Goal: Task Accomplishment & Management: Use online tool/utility

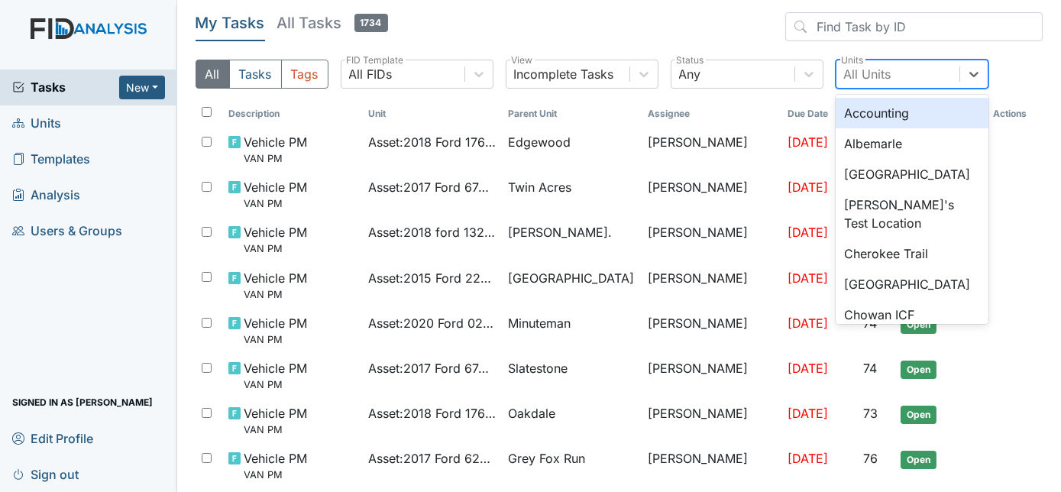
click at [881, 75] on div "All Units" at bounding box center [867, 74] width 47 height 18
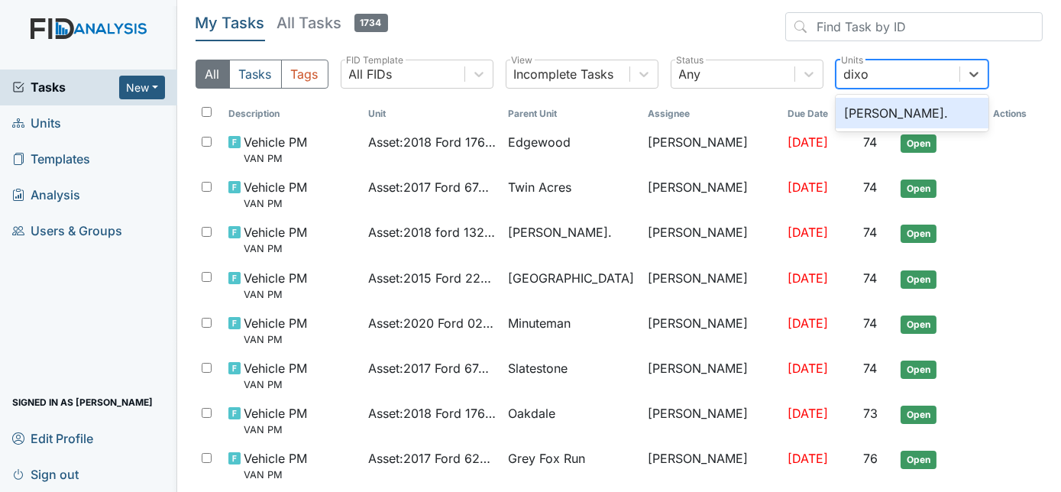
type input "[PERSON_NAME]"
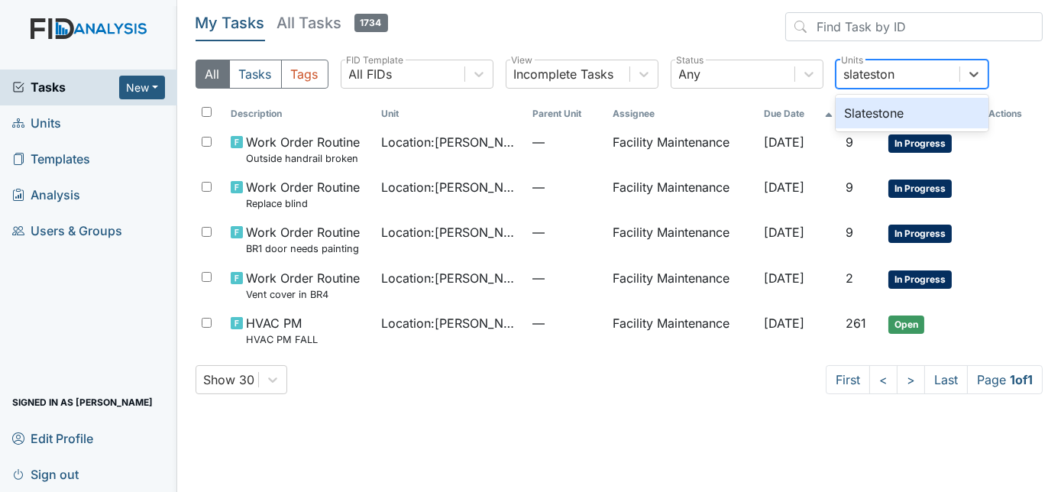
type input "slatestone"
